Goal: Check status: Check status

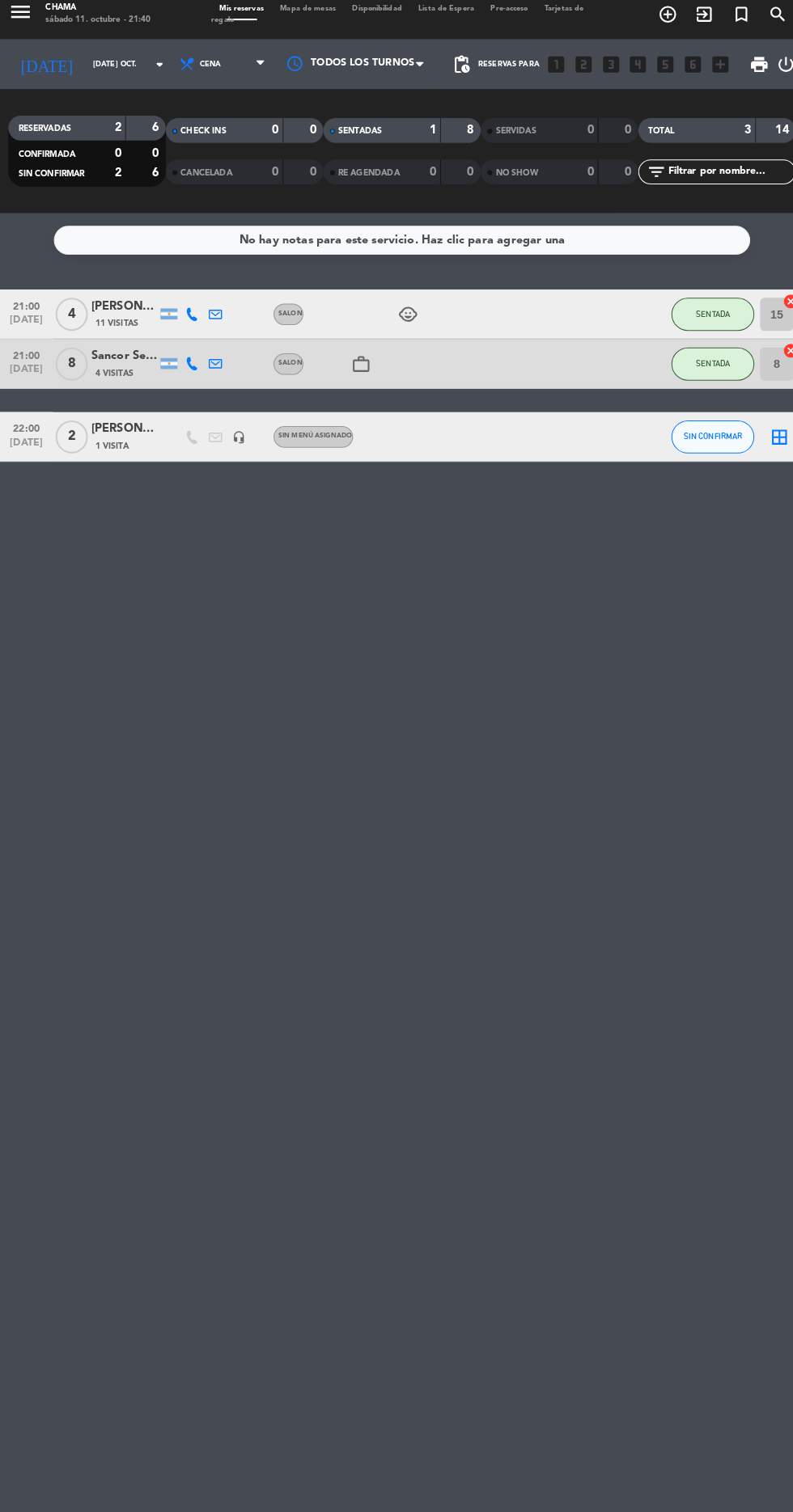
click at [106, 73] on input "[DATE] oct." at bounding box center [137, 73] width 102 height 25
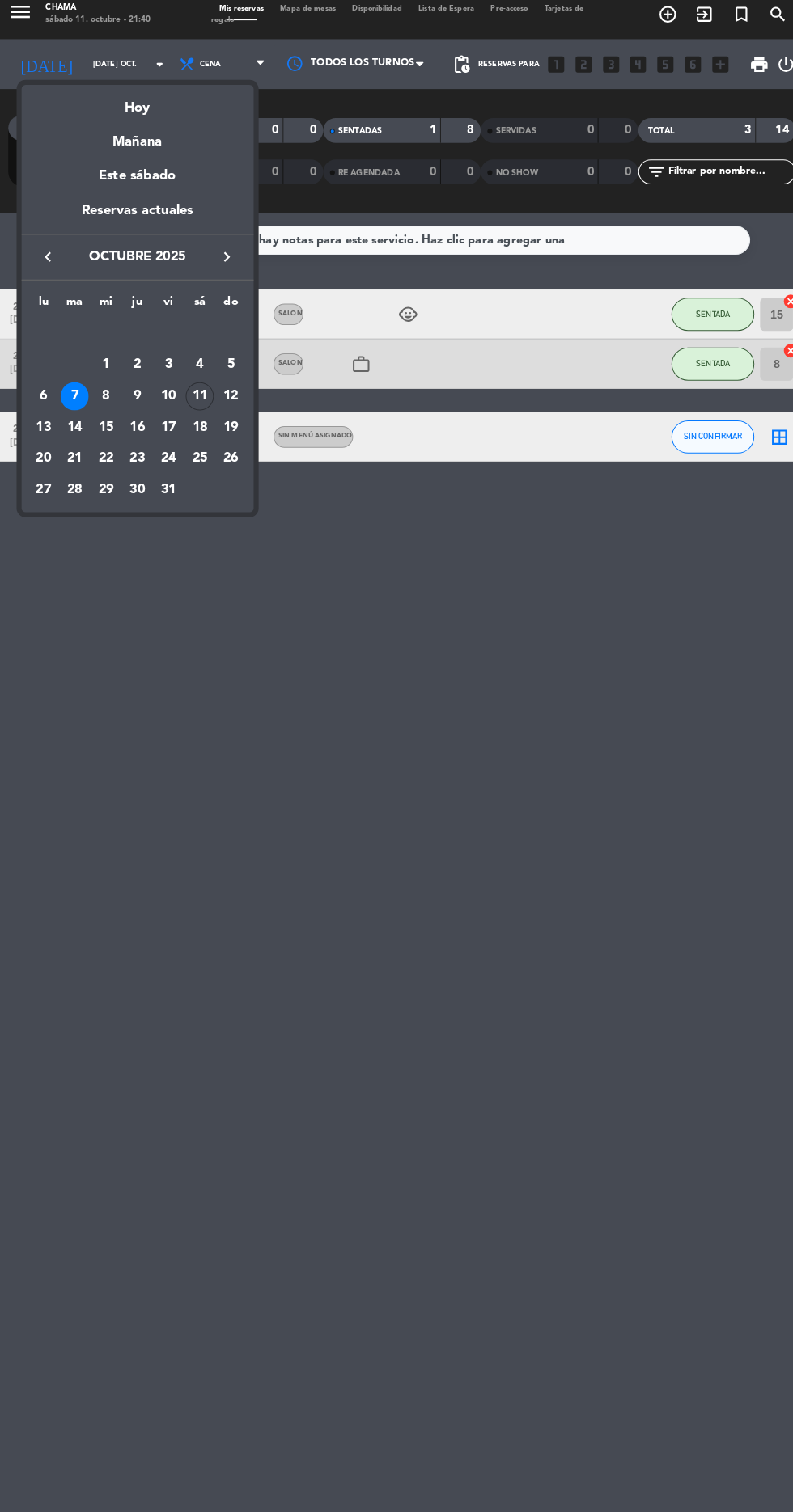
click at [206, 398] on div "11" at bounding box center [198, 396] width 27 height 27
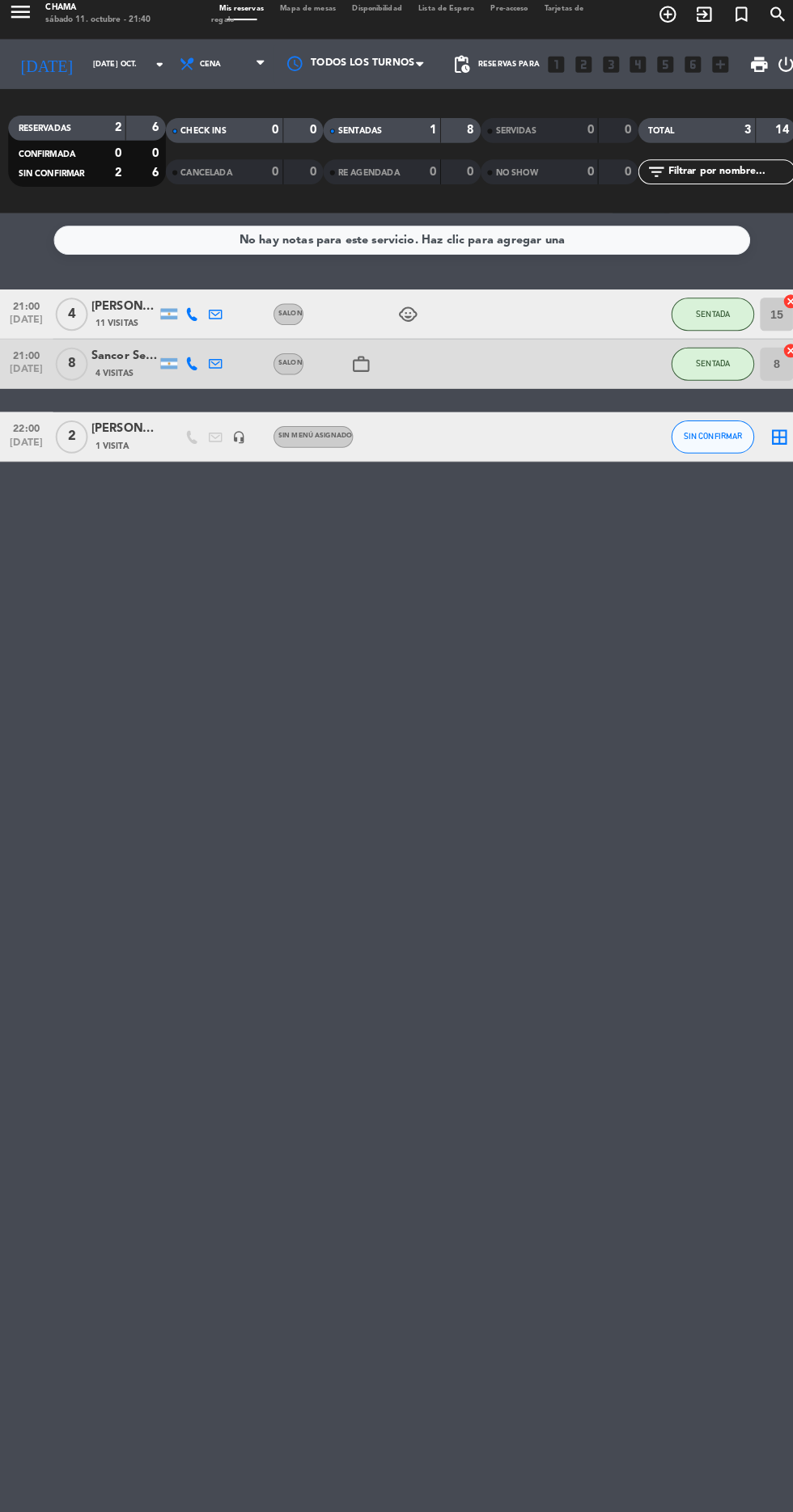
type input "sáb. [DATE]"
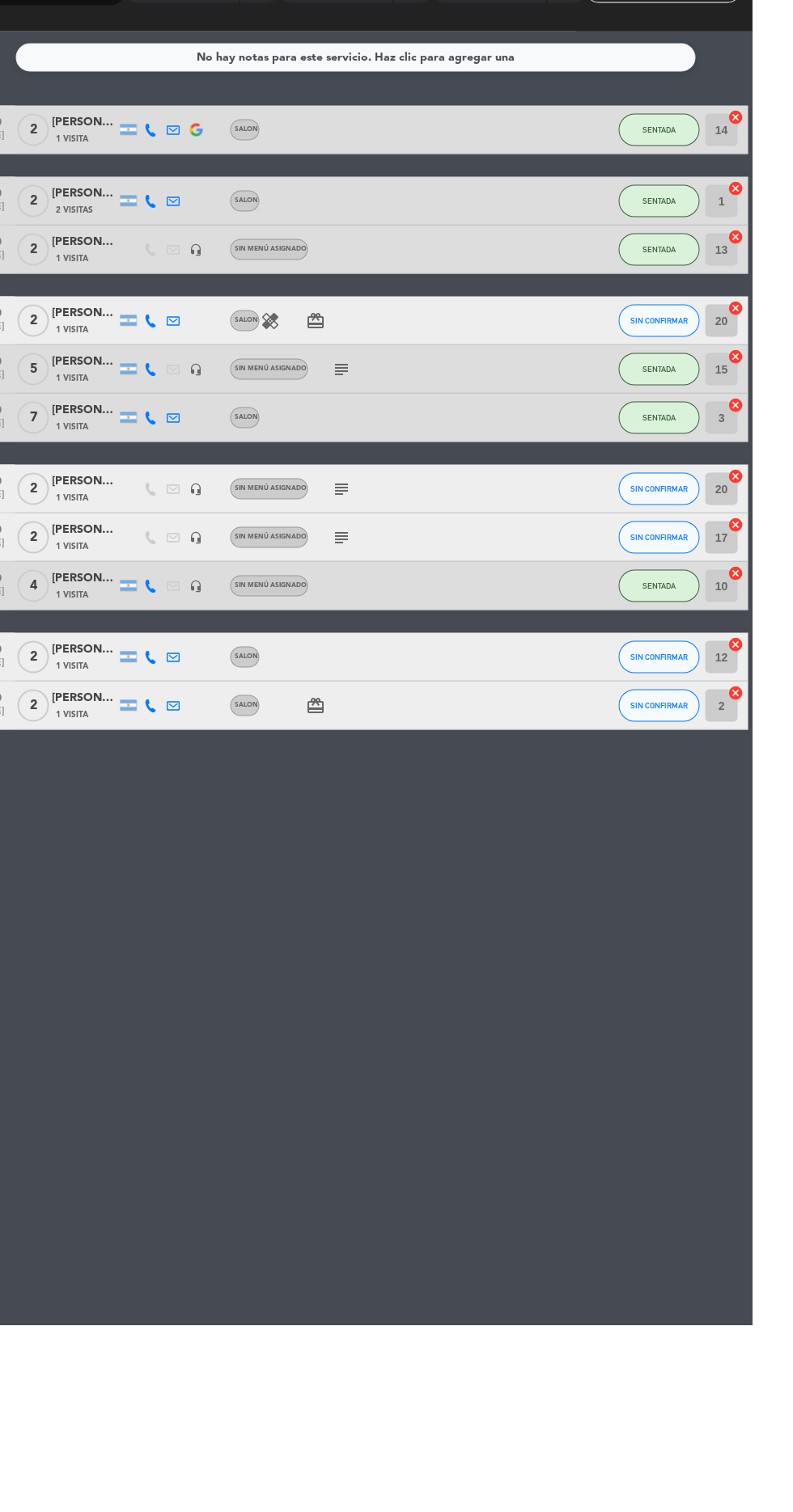
scroll to position [20, 0]
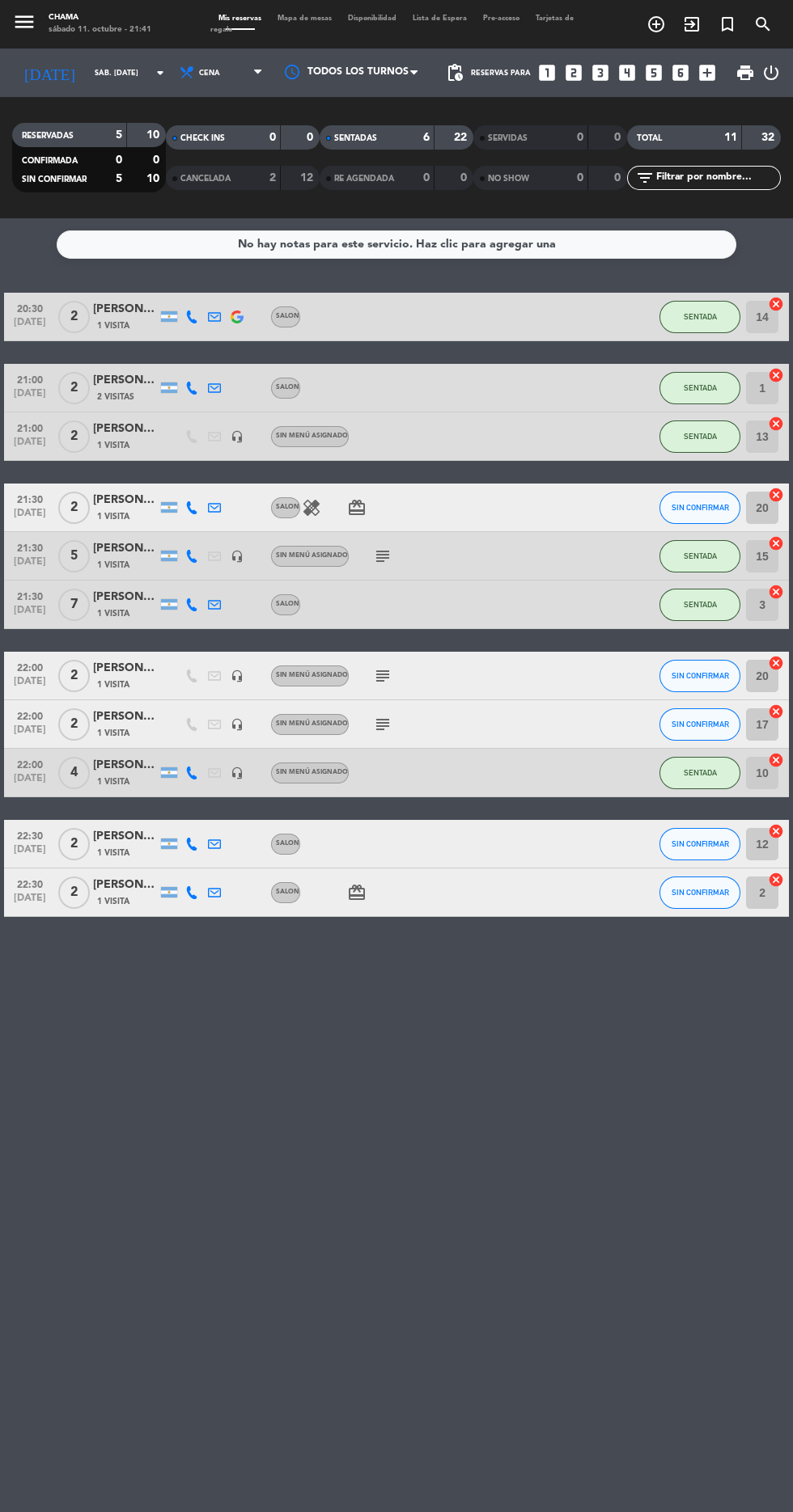
click at [190, 501] on icon at bounding box center [191, 507] width 13 height 13
click at [168, 502] on div at bounding box center [169, 507] width 16 height 11
click at [169, 502] on div at bounding box center [169, 507] width 16 height 11
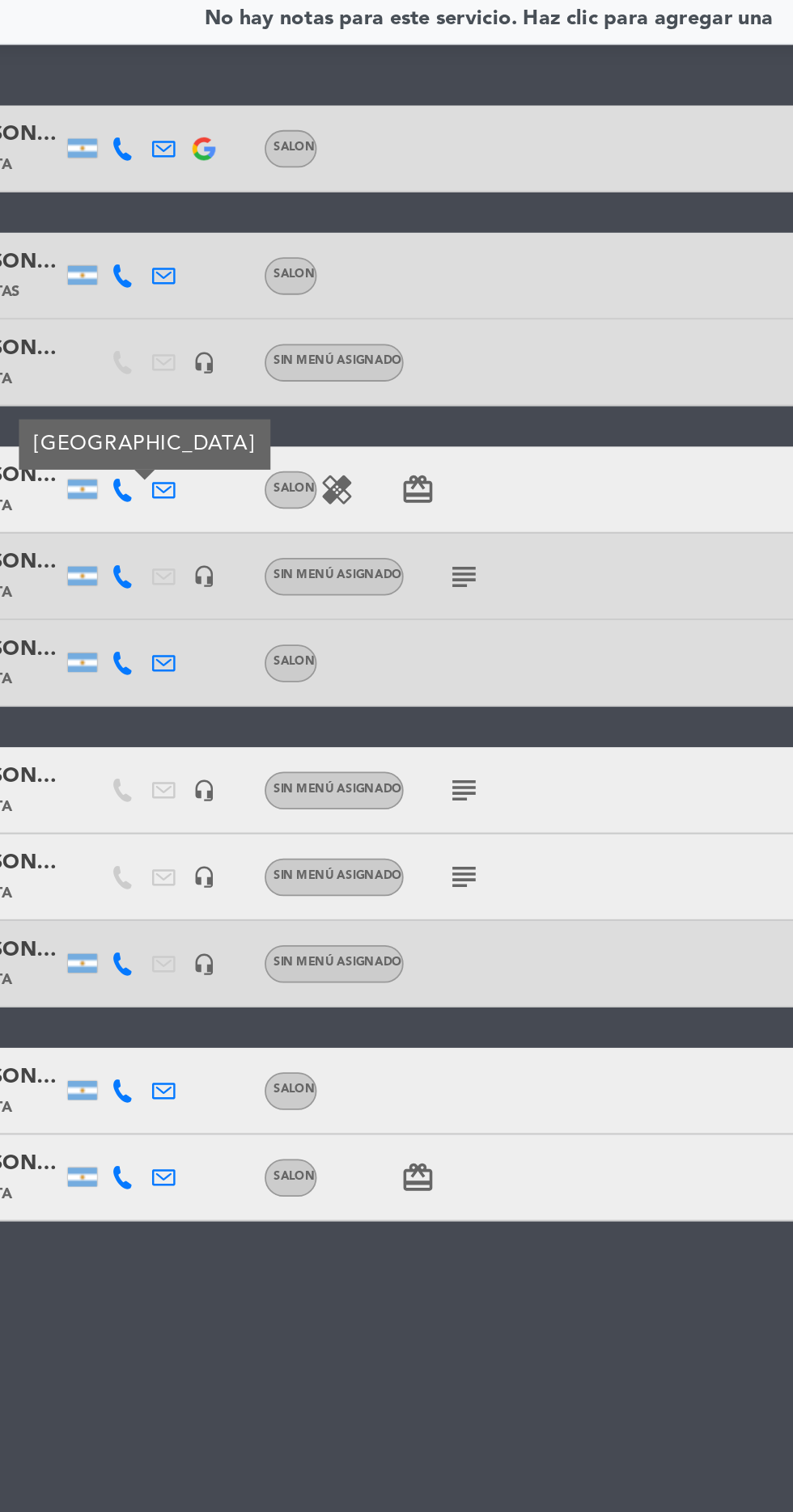
scroll to position [15, 0]
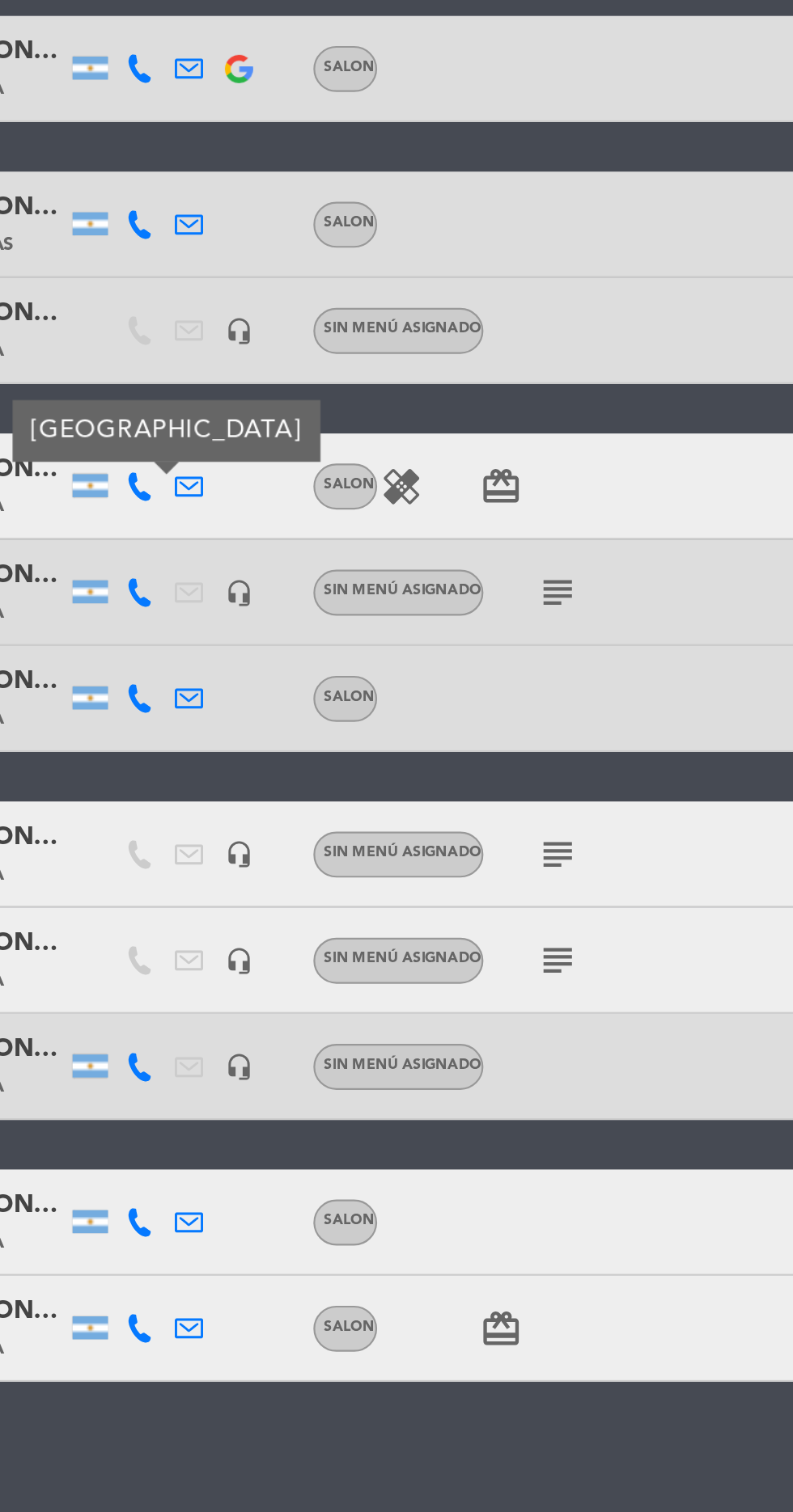
click at [185, 501] on icon at bounding box center [191, 507] width 13 height 13
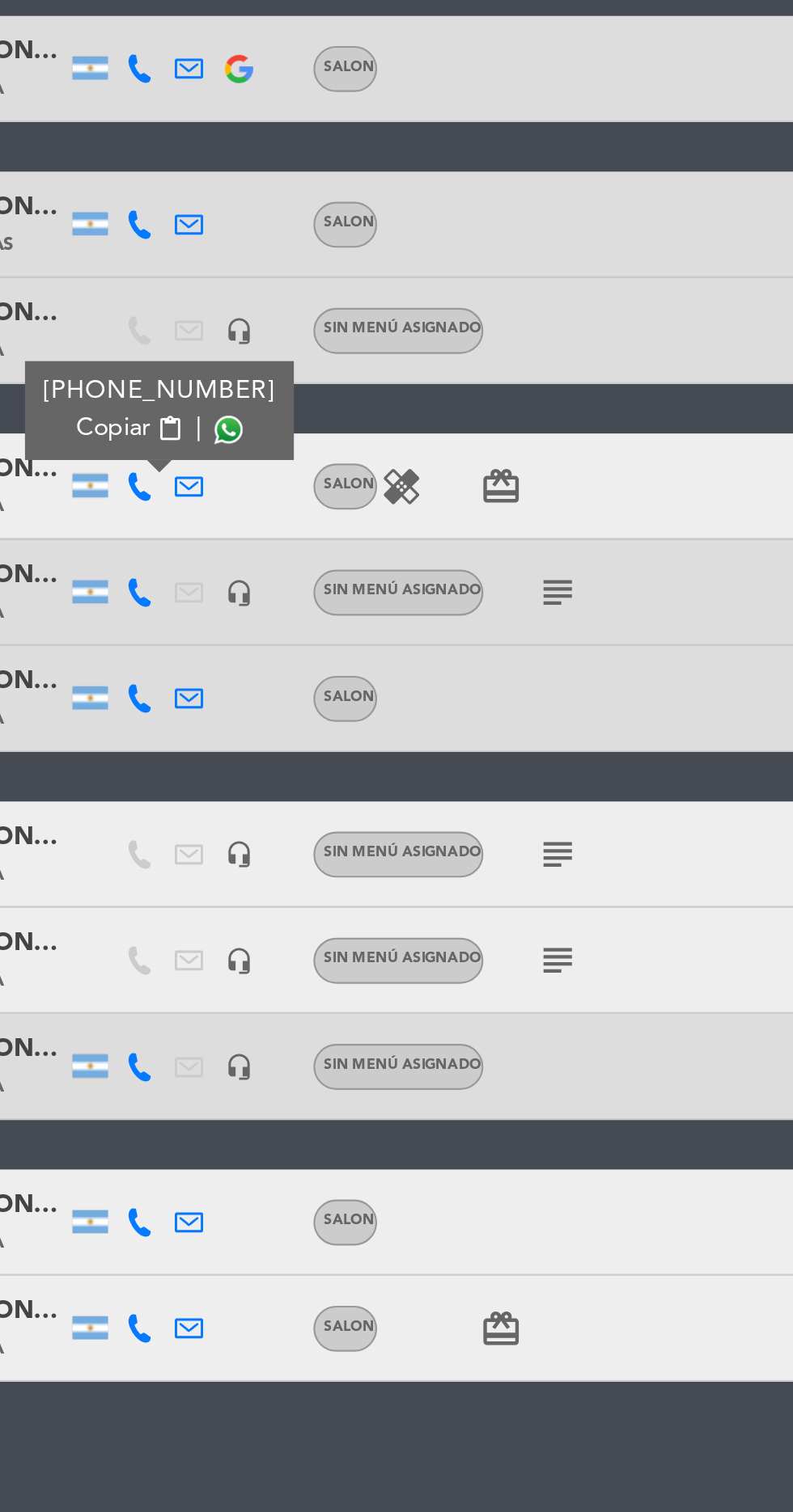
click at [226, 476] on span at bounding box center [232, 482] width 13 height 13
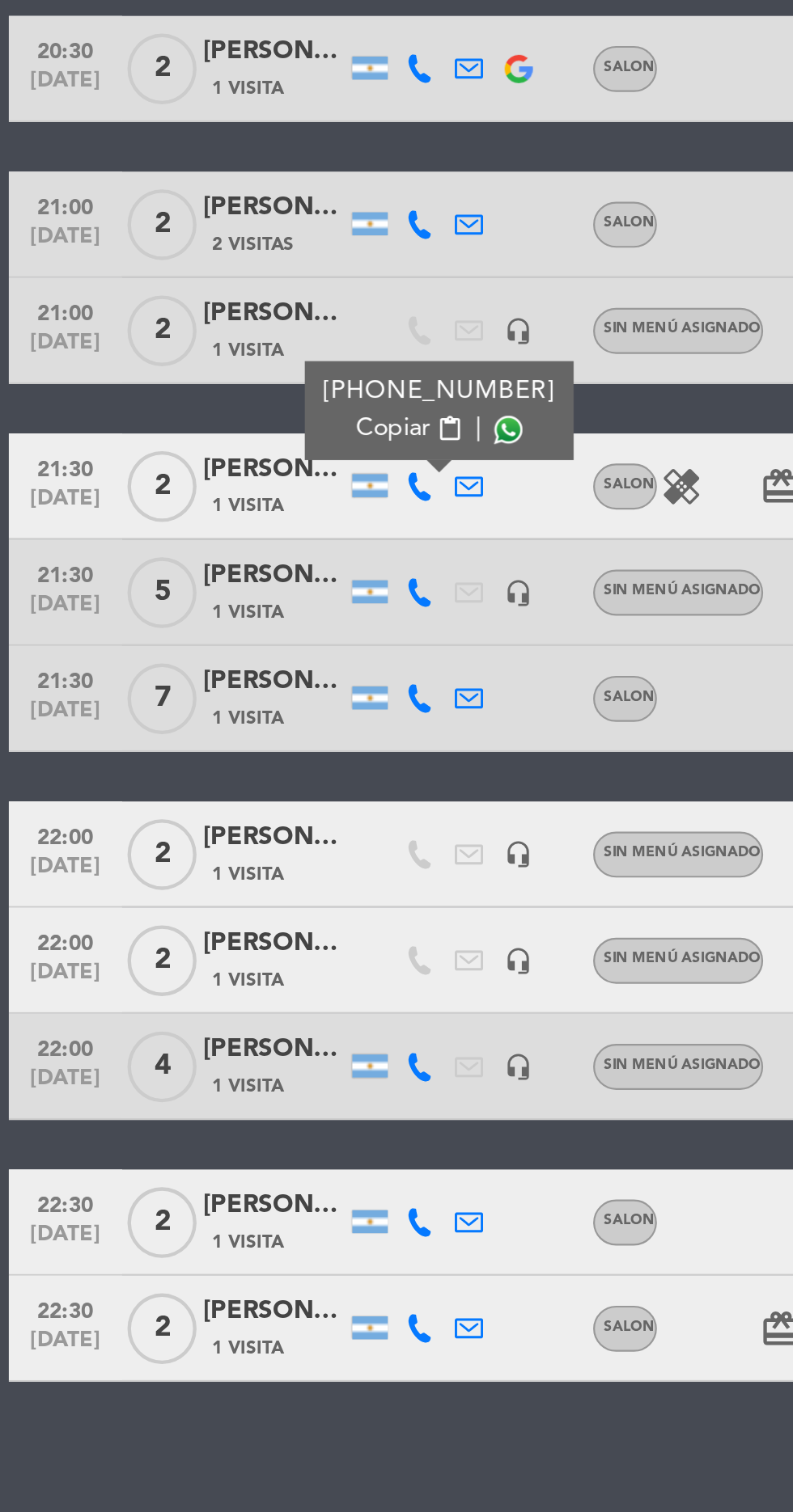
click at [59, 483] on div "2" at bounding box center [74, 507] width 37 height 48
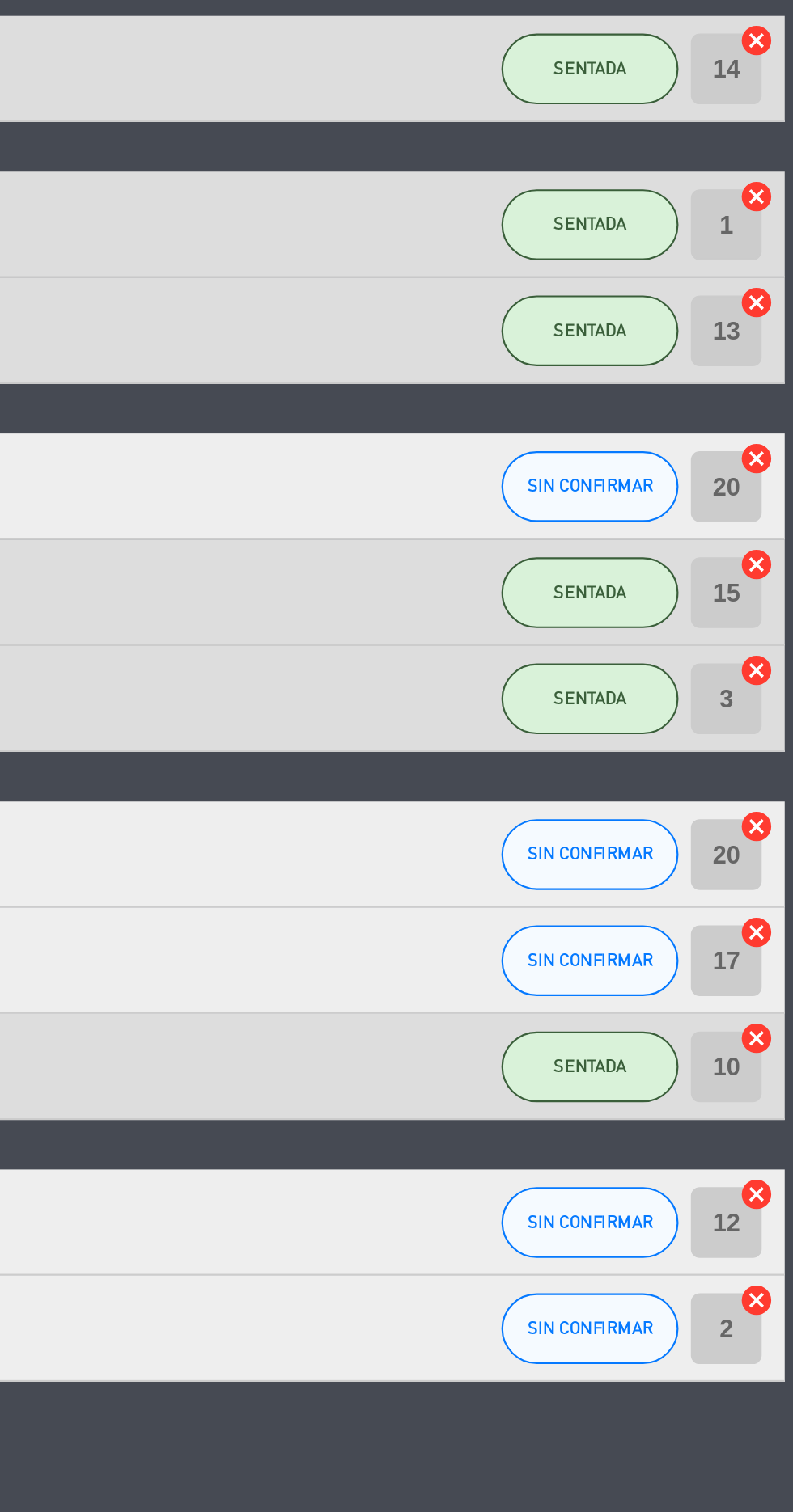
scroll to position [0, 0]
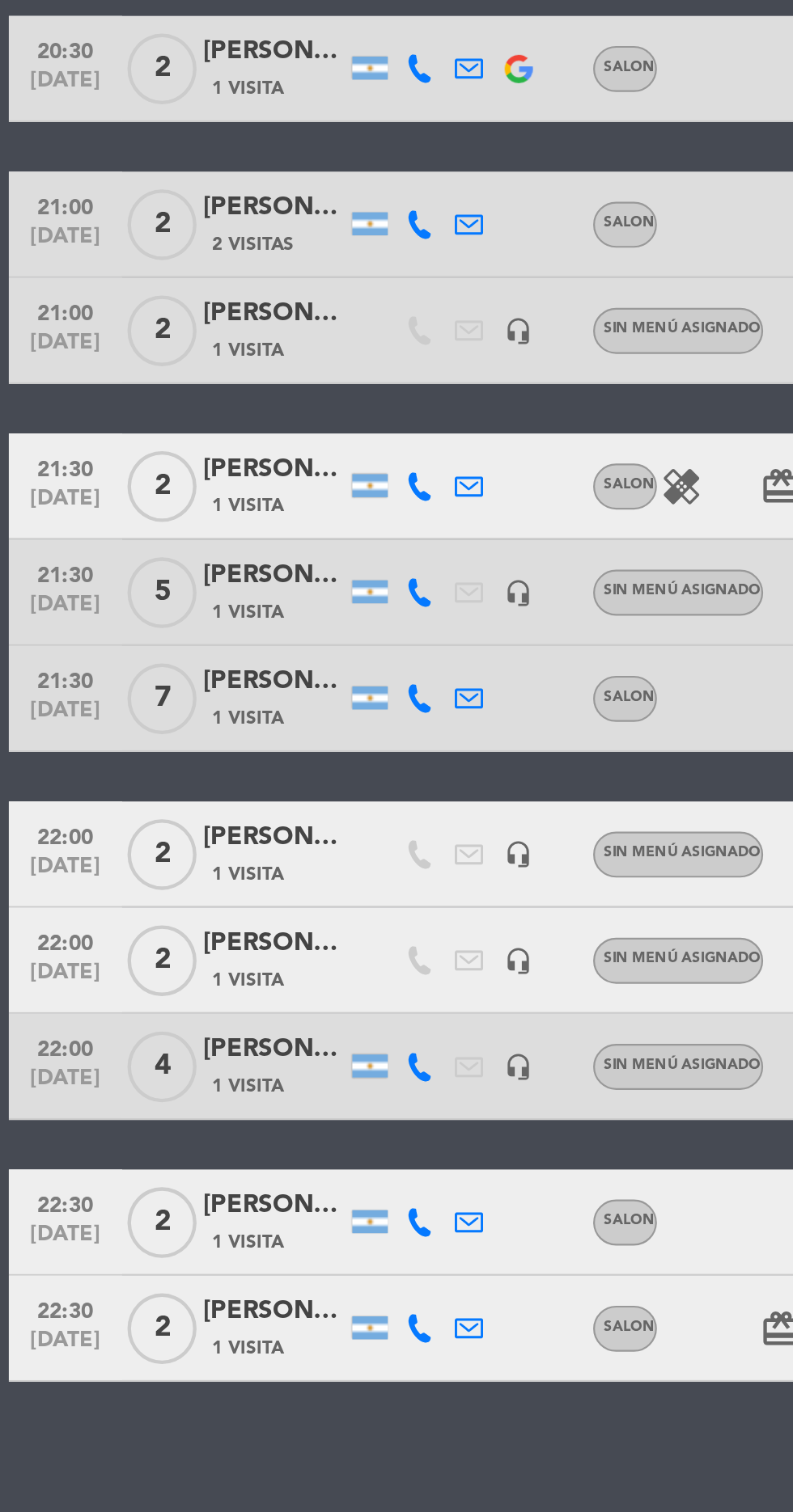
click at [185, 501] on icon at bounding box center [191, 507] width 13 height 13
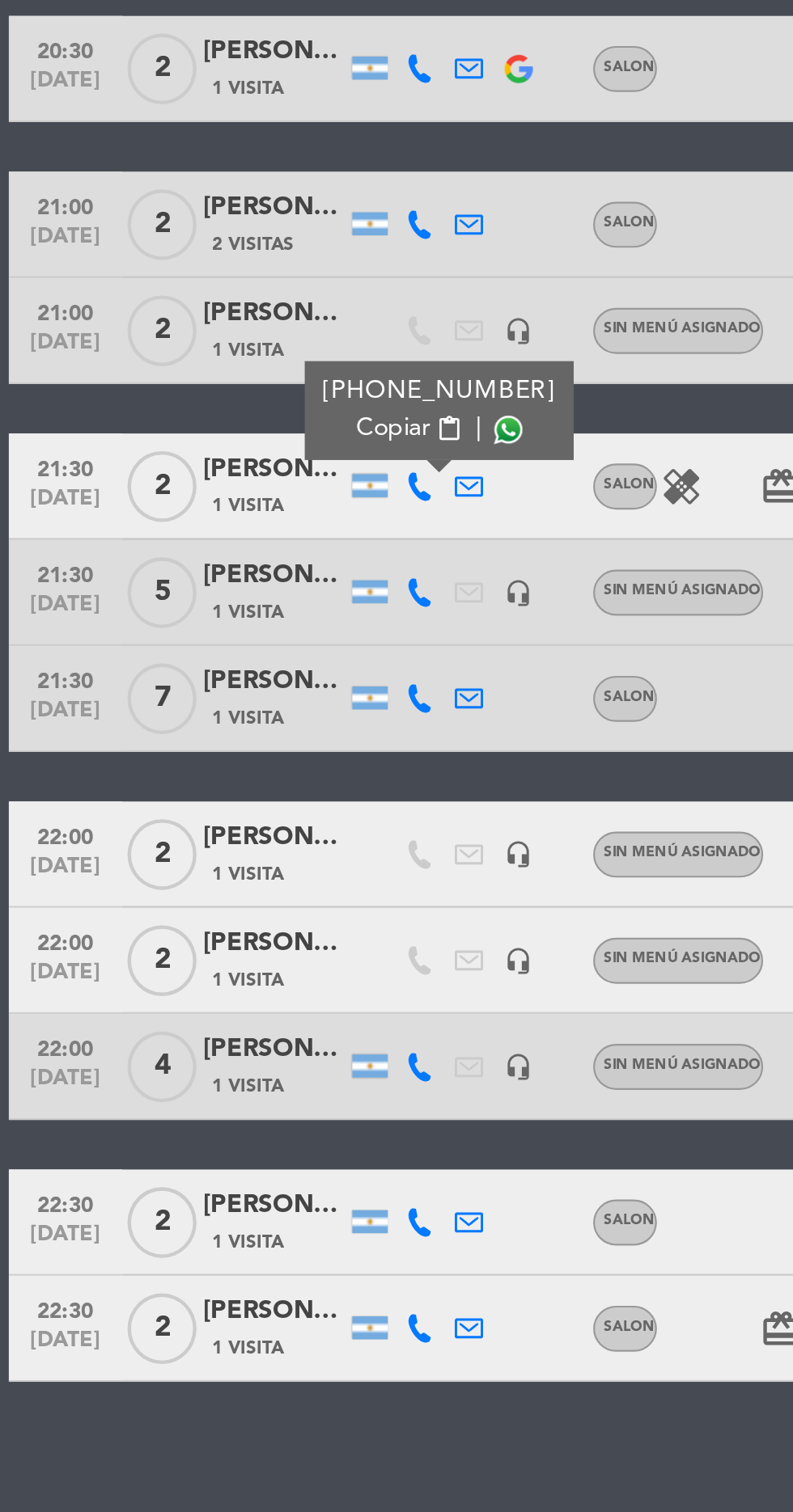
click at [174, 473] on span "Copiar" at bounding box center [180, 481] width 34 height 17
